Goal: Task Accomplishment & Management: Manage account settings

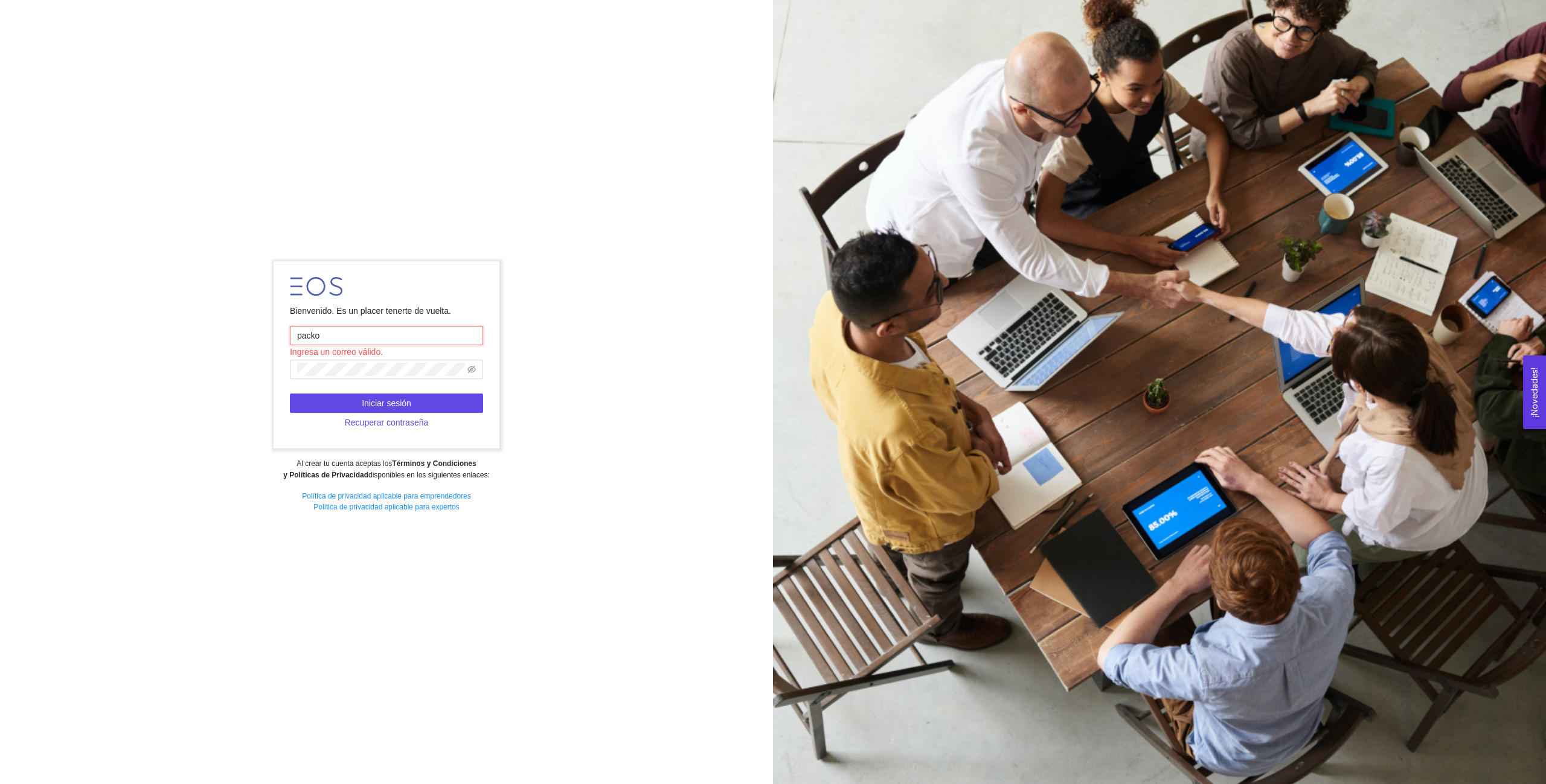
type input "[EMAIL_ADDRESS][DOMAIN_NAME]"
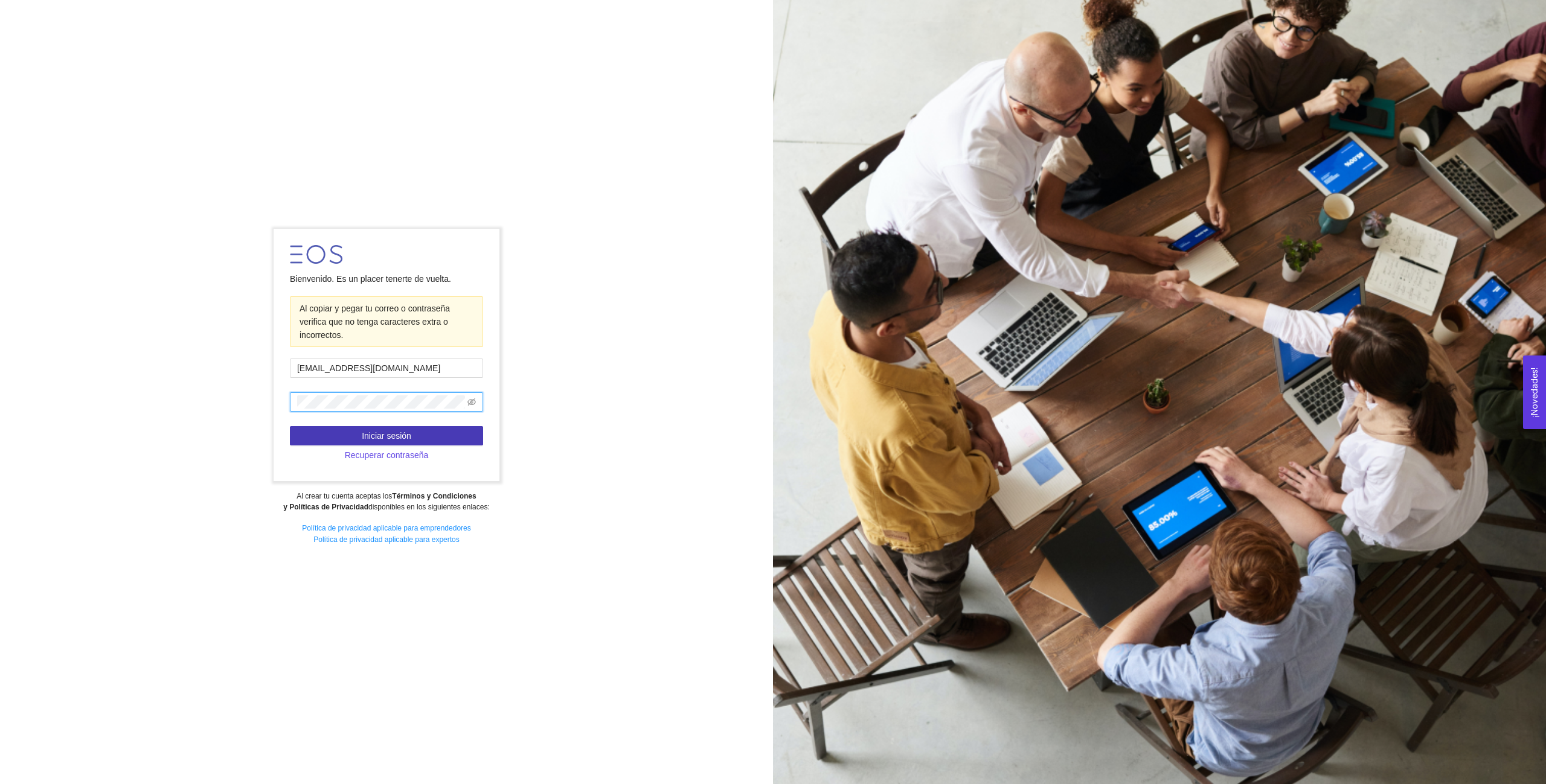
click at [393, 434] on span "Iniciar sesión" at bounding box center [387, 436] width 50 height 13
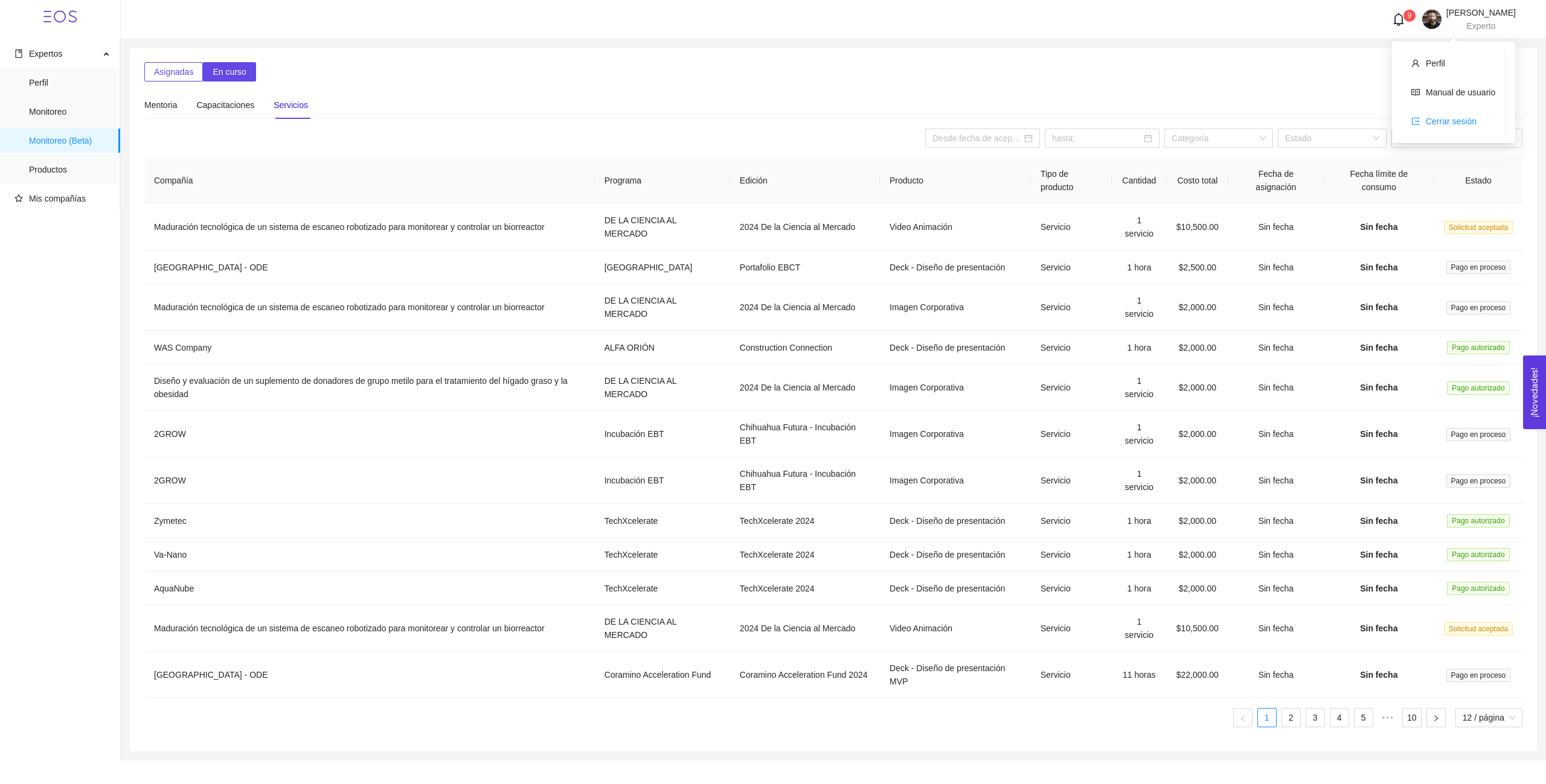
click at [1454, 121] on span "Cerrar sesión" at bounding box center [1452, 121] width 51 height 10
